Goal: Task Accomplishment & Management: Use online tool/utility

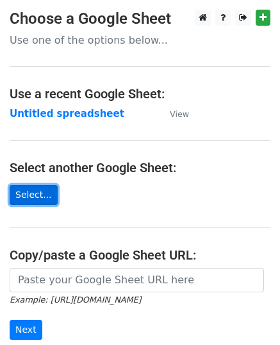
click at [41, 191] on link "Select..." at bounding box center [34, 195] width 48 height 20
click at [19, 185] on link "Select..." at bounding box center [34, 195] width 48 height 20
click at [26, 187] on link "Select..." at bounding box center [34, 195] width 48 height 20
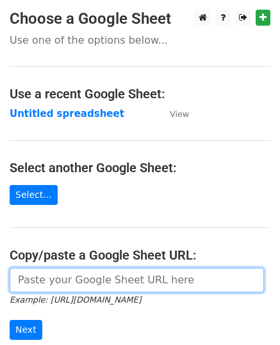
click at [57, 279] on input "url" at bounding box center [137, 280] width 255 height 24
paste input "[URL][DOMAIN_NAME]"
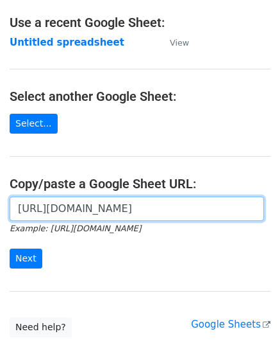
scroll to position [128, 0]
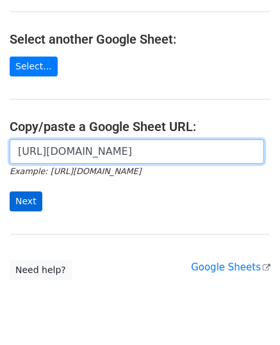
type input "[URL][DOMAIN_NAME]"
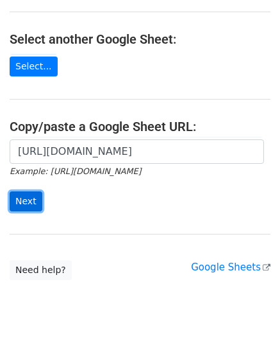
click at [31, 196] on input "Next" at bounding box center [26, 201] width 33 height 20
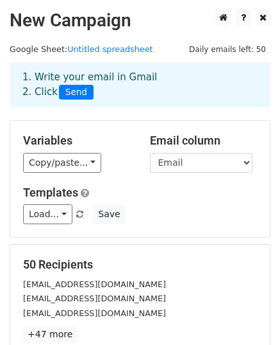
scroll to position [193, 0]
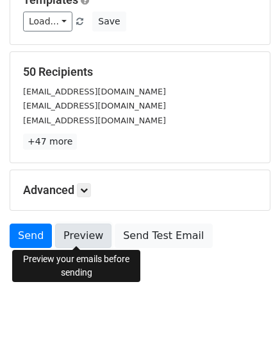
click at [85, 236] on link "Preview" at bounding box center [83, 235] width 56 height 24
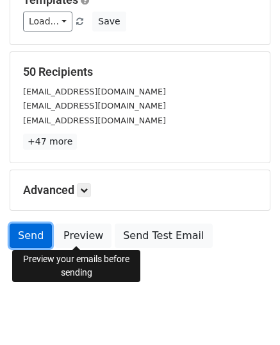
click at [34, 231] on link "Send" at bounding box center [31, 235] width 42 height 24
